Goal: Transaction & Acquisition: Subscribe to service/newsletter

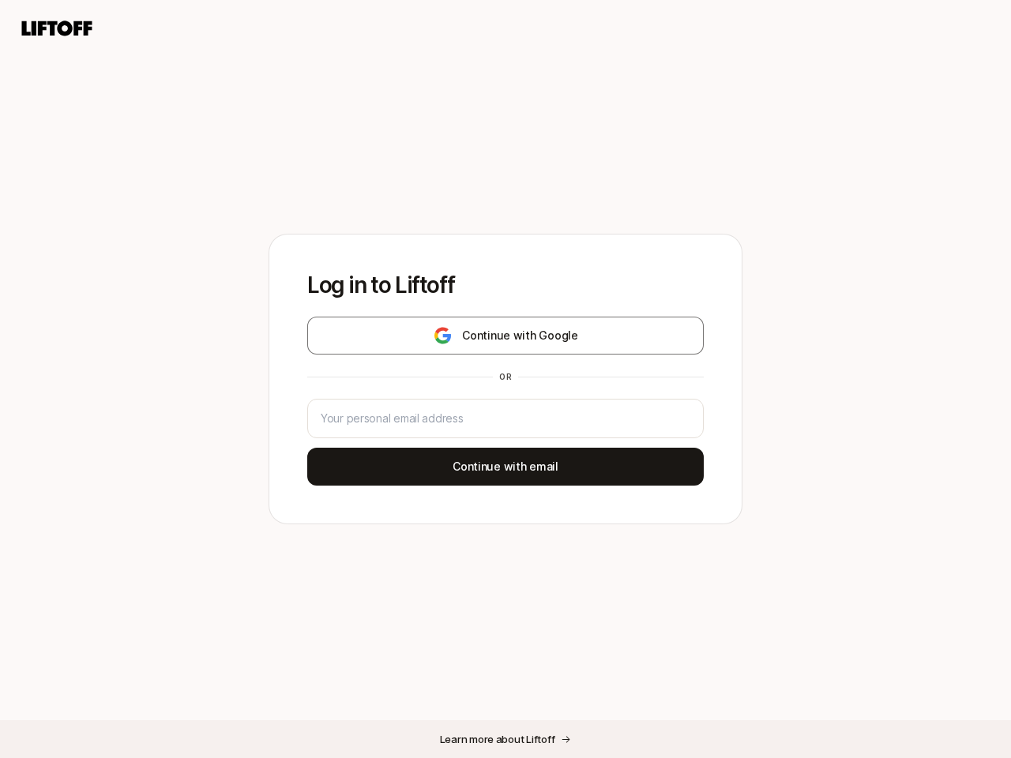
click at [505, 379] on div "or" at bounding box center [505, 376] width 25 height 13
click at [57, 28] on icon at bounding box center [57, 28] width 76 height 22
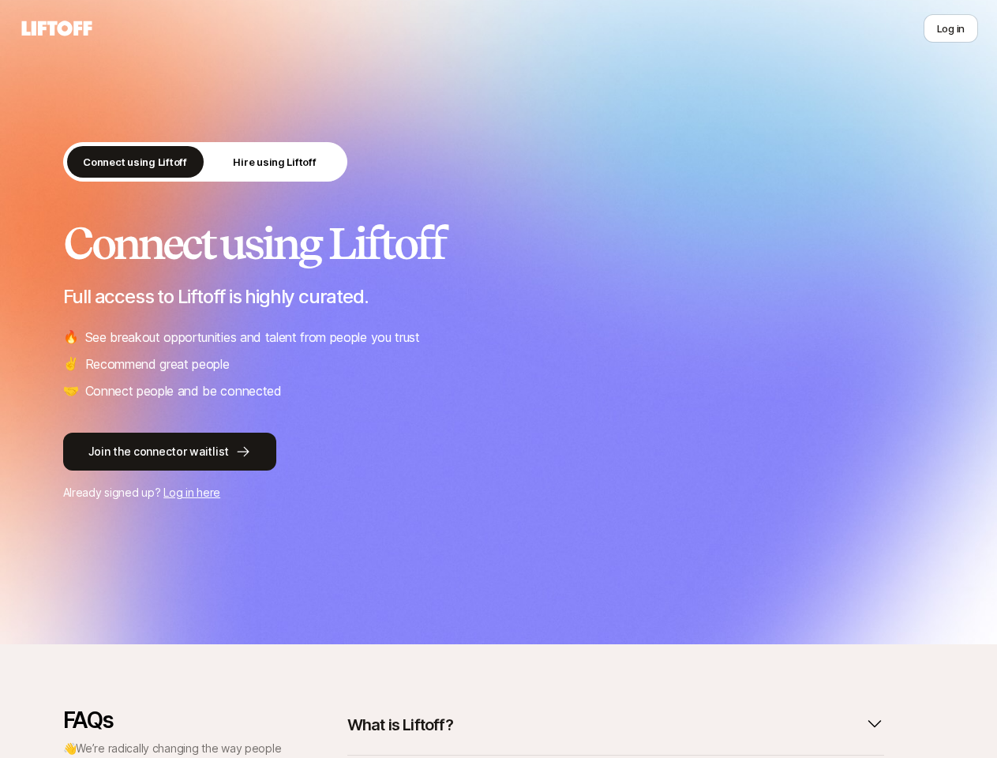
click at [505, 336] on li "🔥 See breakout opportunities and talent from people you trust" at bounding box center [499, 337] width 872 height 21
click at [505, 467] on link "Join the connector waitlist" at bounding box center [499, 452] width 872 height 38
